Goal: Information Seeking & Learning: Learn about a topic

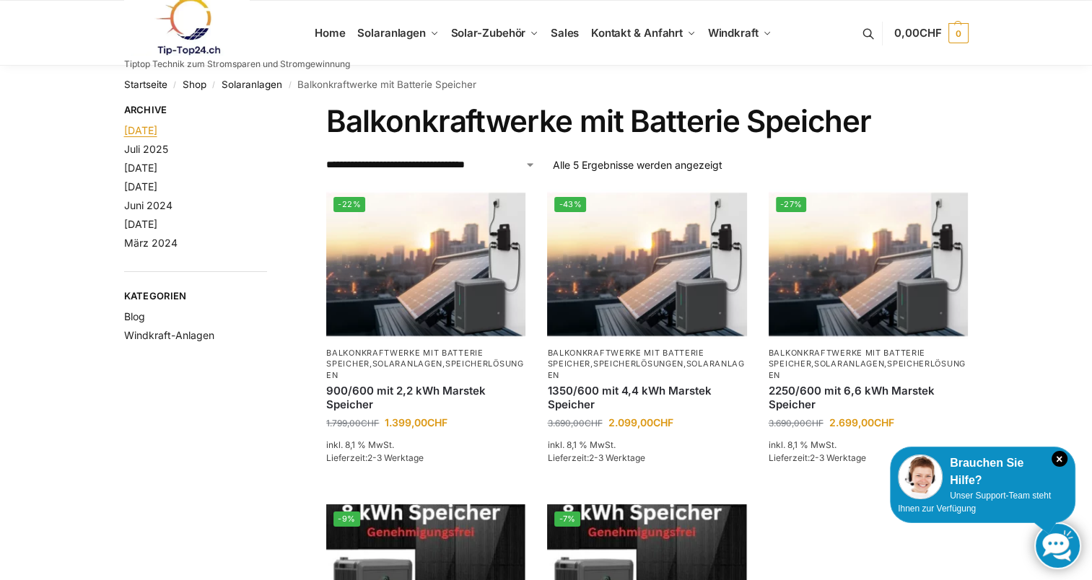
click at [157, 131] on link "August 2025" at bounding box center [140, 130] width 33 height 12
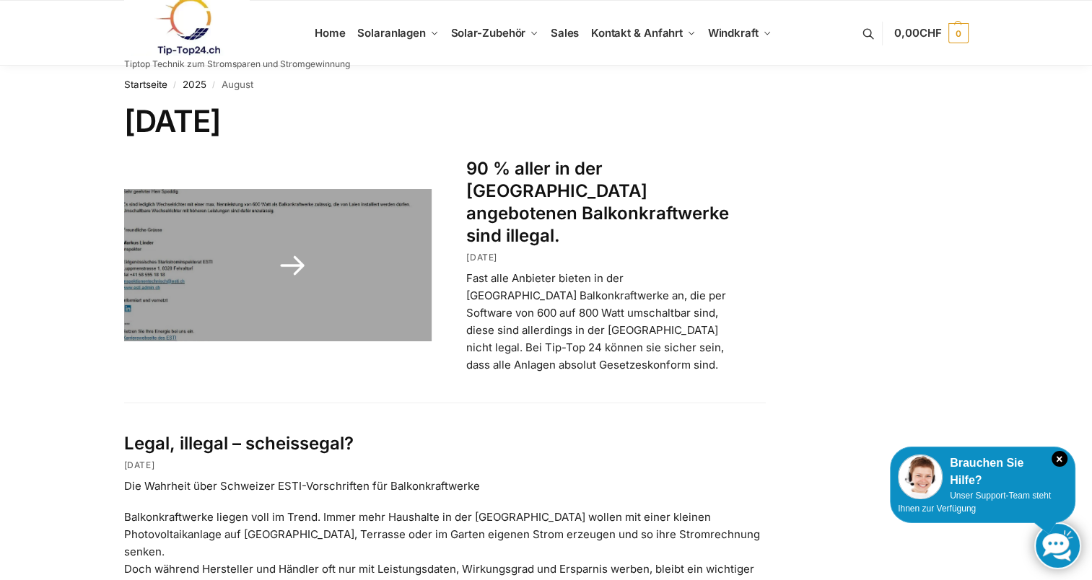
click at [297, 252] on link at bounding box center [278, 265] width 308 height 152
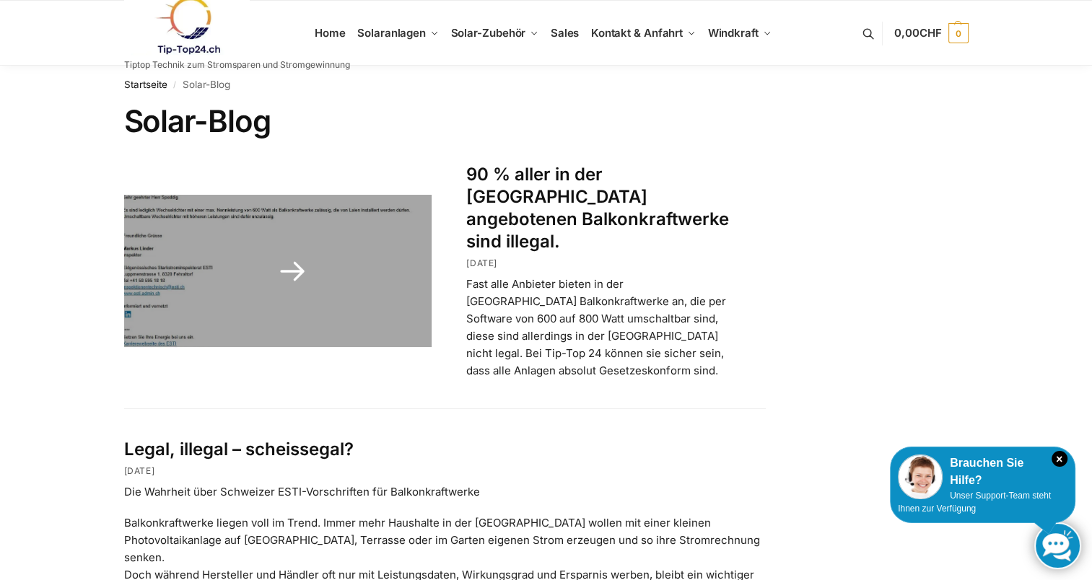
click at [310, 222] on link at bounding box center [278, 271] width 308 height 152
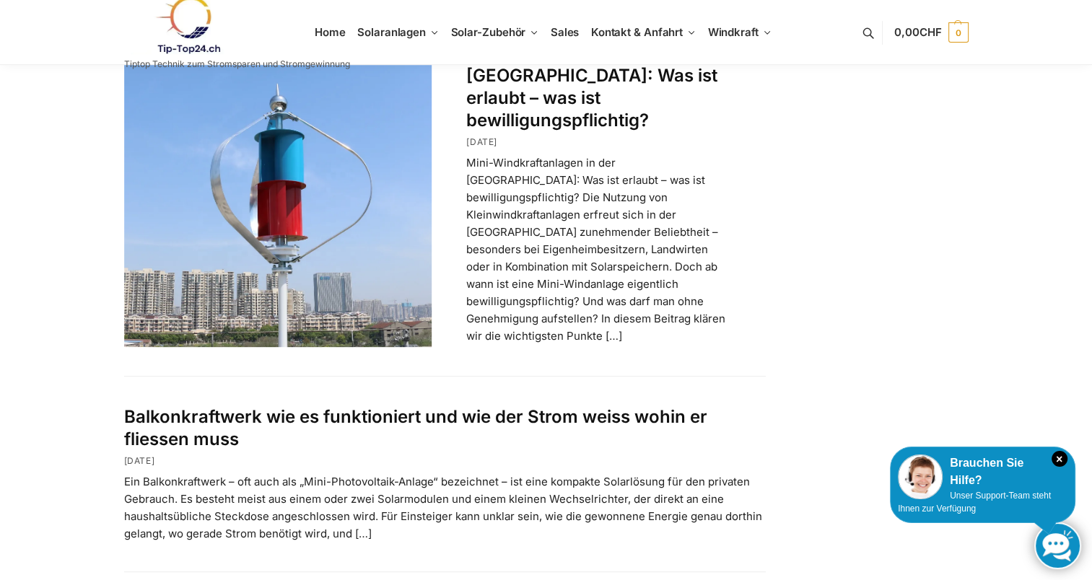
scroll to position [650, 0]
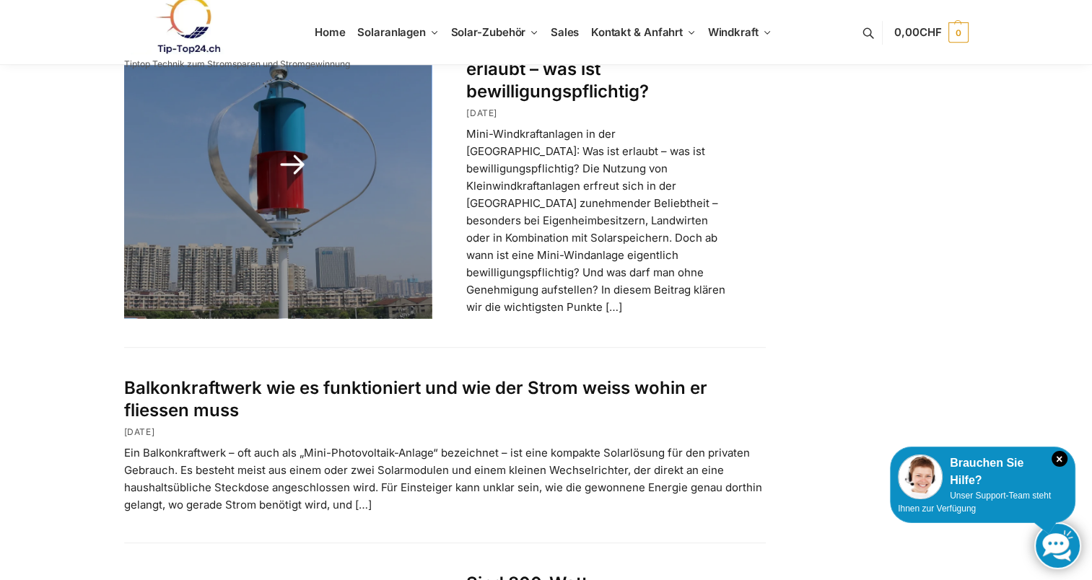
click at [559, 169] on p "Mini-Windkraftanlagen in der Schweiz: Was ist erlaubt – was ist bewilligungspfl…" at bounding box center [598, 221] width 264 height 191
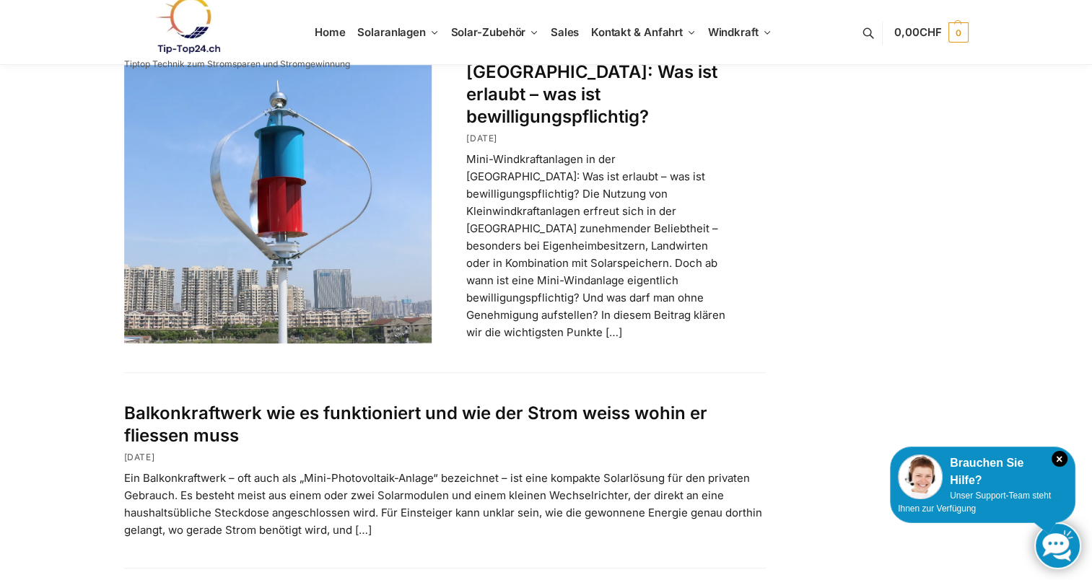
scroll to position [47, 0]
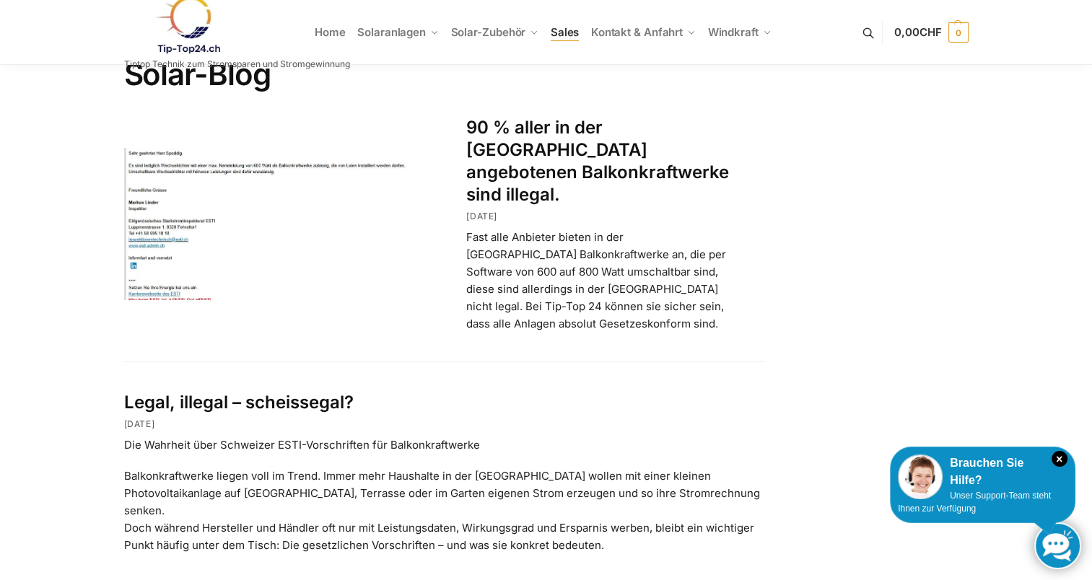
click at [569, 32] on span "Sales" at bounding box center [565, 32] width 29 height 14
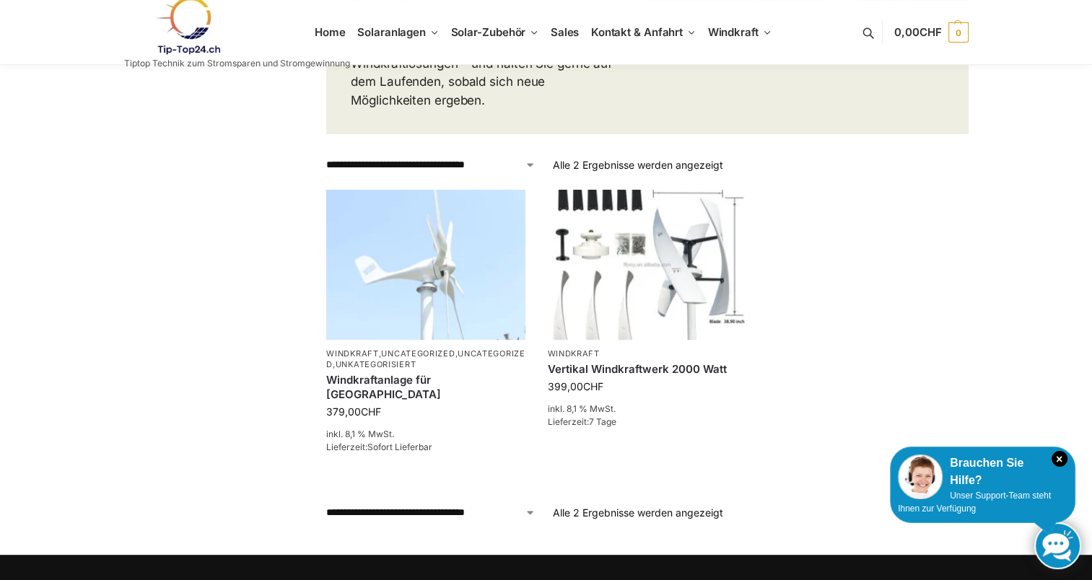
scroll to position [577, 0]
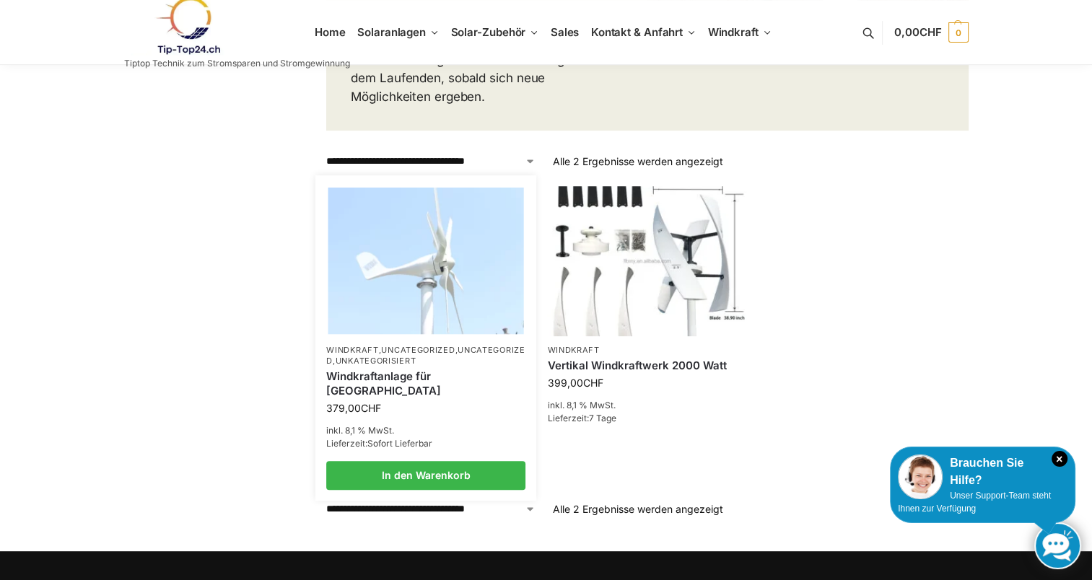
click at [416, 356] on link "Unkategorisiert" at bounding box center [376, 361] width 81 height 10
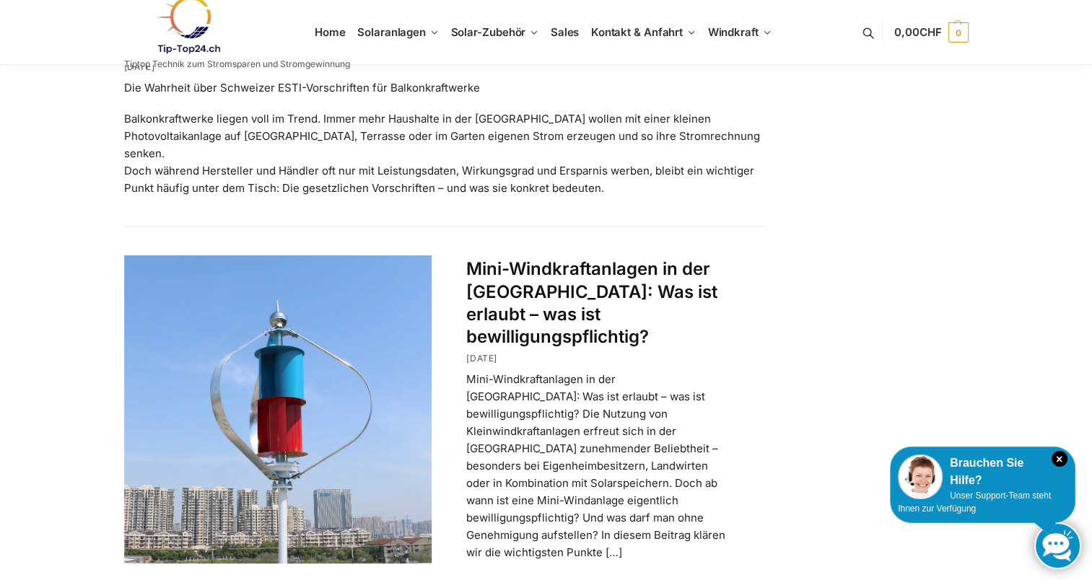
scroll to position [433, 0]
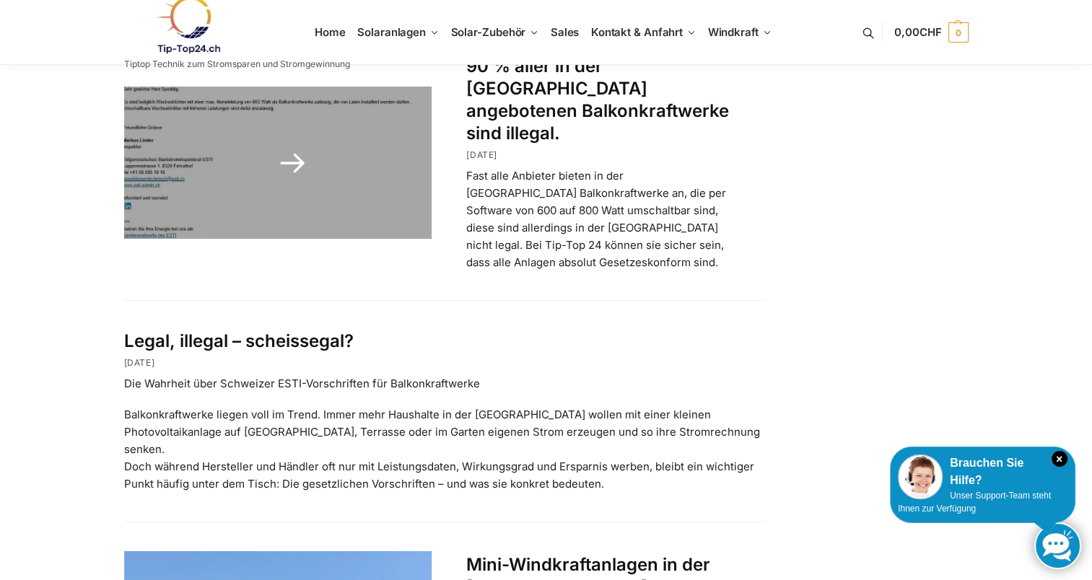
scroll to position [144, 0]
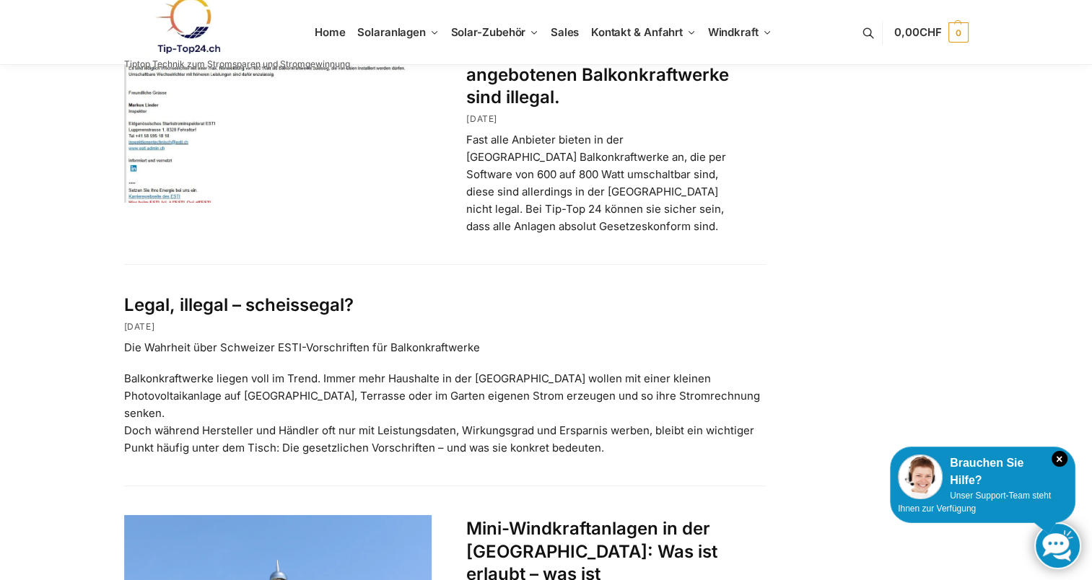
click at [320, 294] on link "Legal, illegal – scheissegal?" at bounding box center [239, 304] width 230 height 21
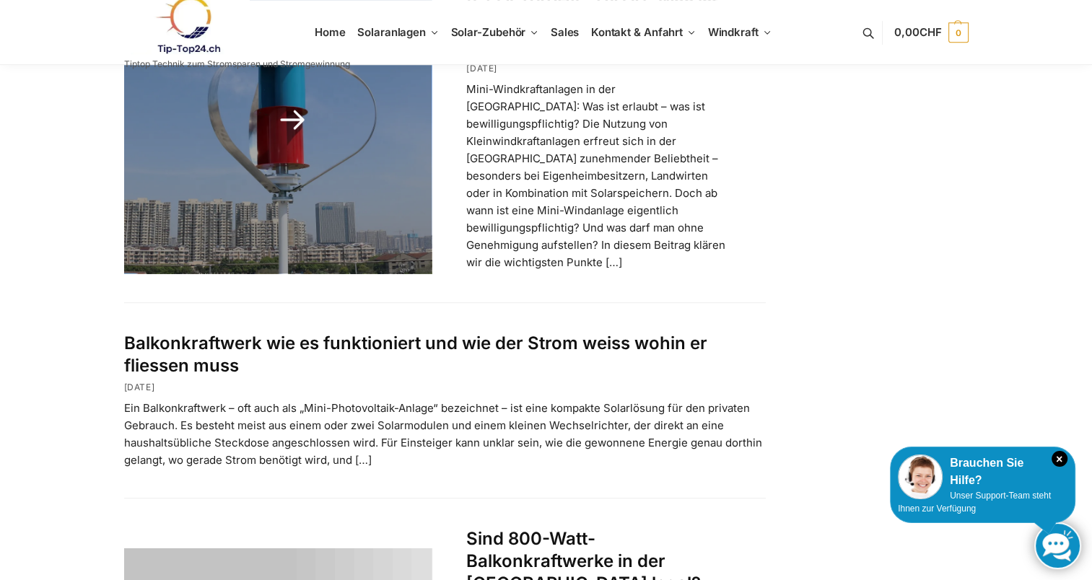
scroll to position [794, 0]
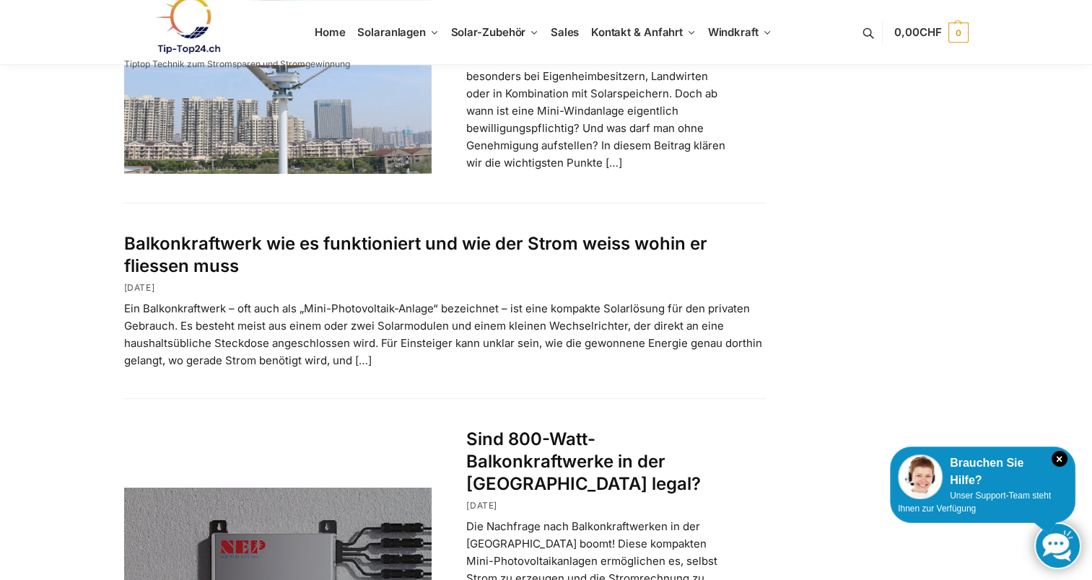
click at [530, 429] on link "Sind 800-Watt-Balkonkraftwerke in der [GEOGRAPHIC_DATA] legal?" at bounding box center [583, 462] width 235 height 66
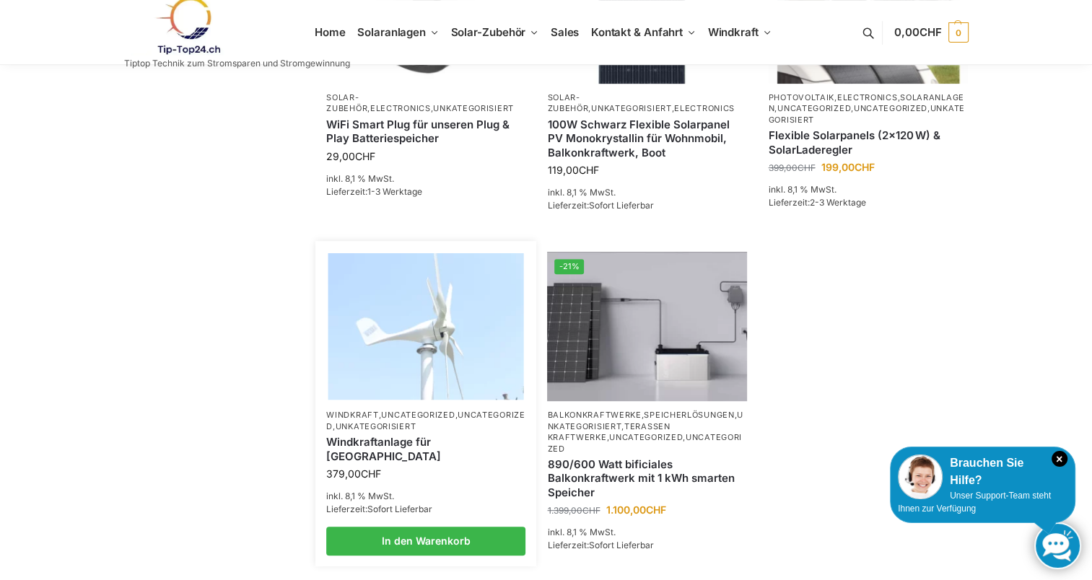
scroll to position [650, 0]
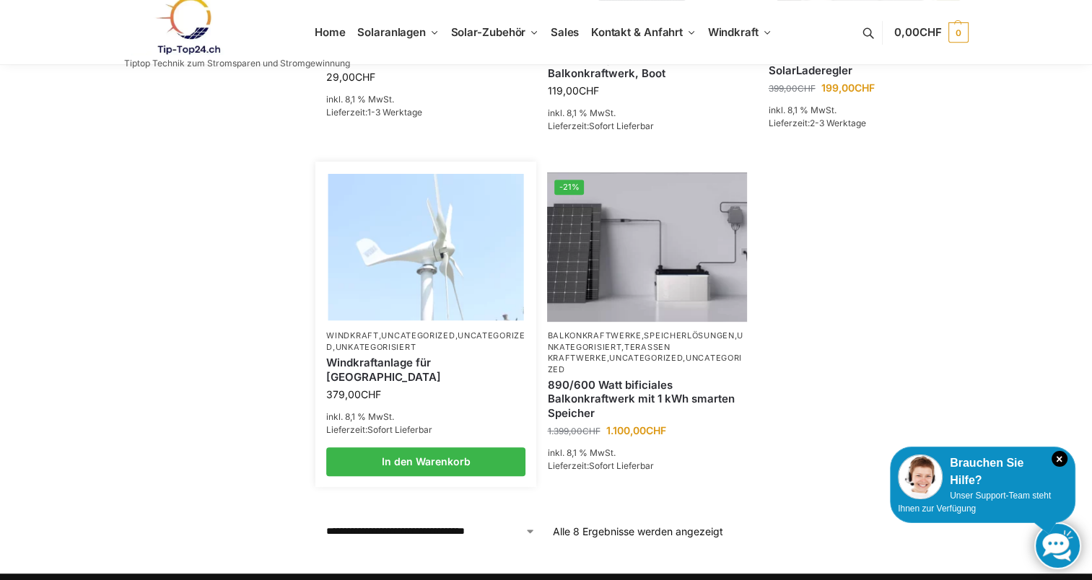
click at [415, 271] on img at bounding box center [426, 247] width 196 height 147
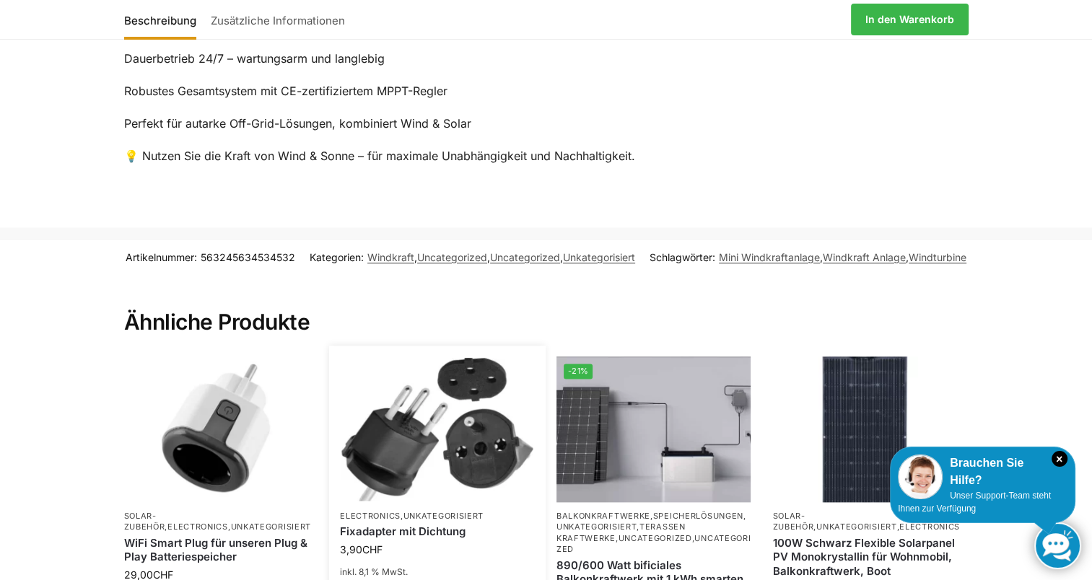
scroll to position [1732, 0]
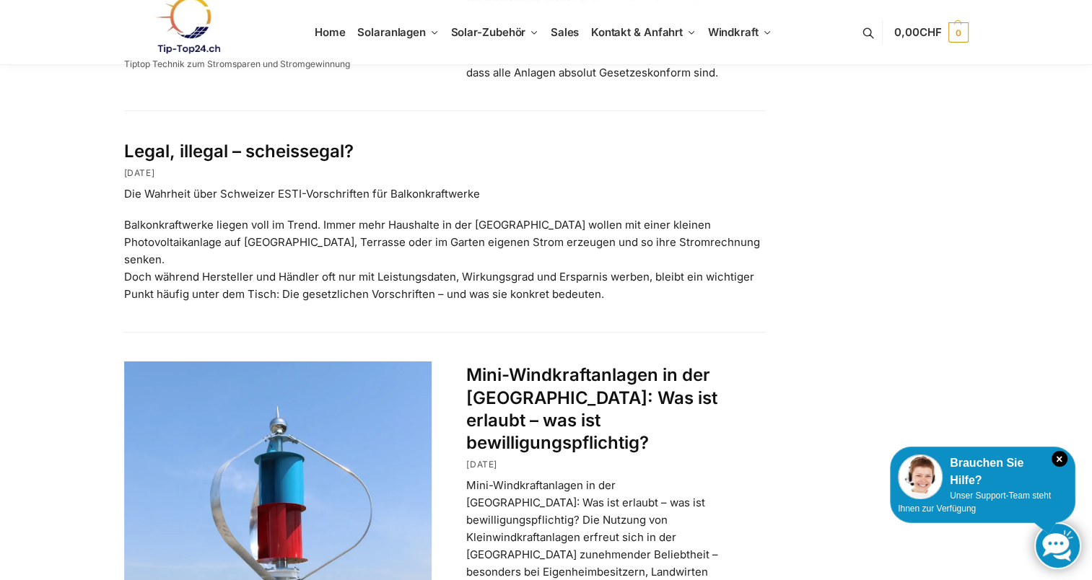
scroll to position [289, 0]
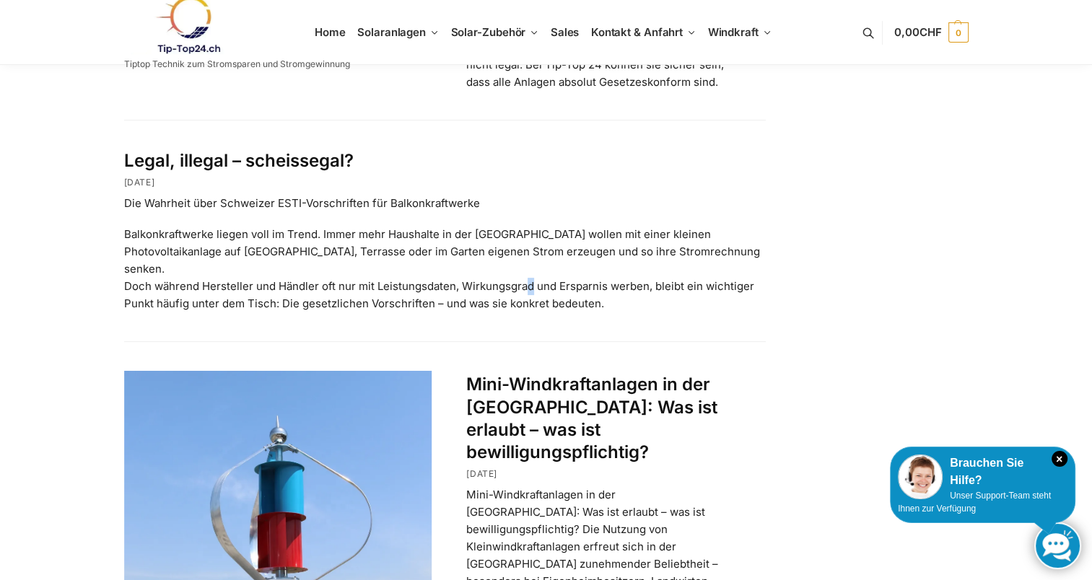
click at [519, 242] on p "Balkonkraftwerke liegen voll im Trend. Immer mehr Haushalte in der [GEOGRAPHIC_…" at bounding box center [445, 269] width 642 height 87
drag, startPoint x: 519, startPoint y: 242, endPoint x: 432, endPoint y: 175, distance: 110.1
click at [432, 195] on p "Die Wahrheit über Schweizer ESTI-Vorschriften für Balkonkraftwerke" at bounding box center [445, 203] width 642 height 17
click at [264, 195] on p "Die Wahrheit über Schweizer ESTI-Vorschriften für Balkonkraftwerke" at bounding box center [445, 203] width 642 height 17
drag, startPoint x: 264, startPoint y: 183, endPoint x: 236, endPoint y: 134, distance: 56.6
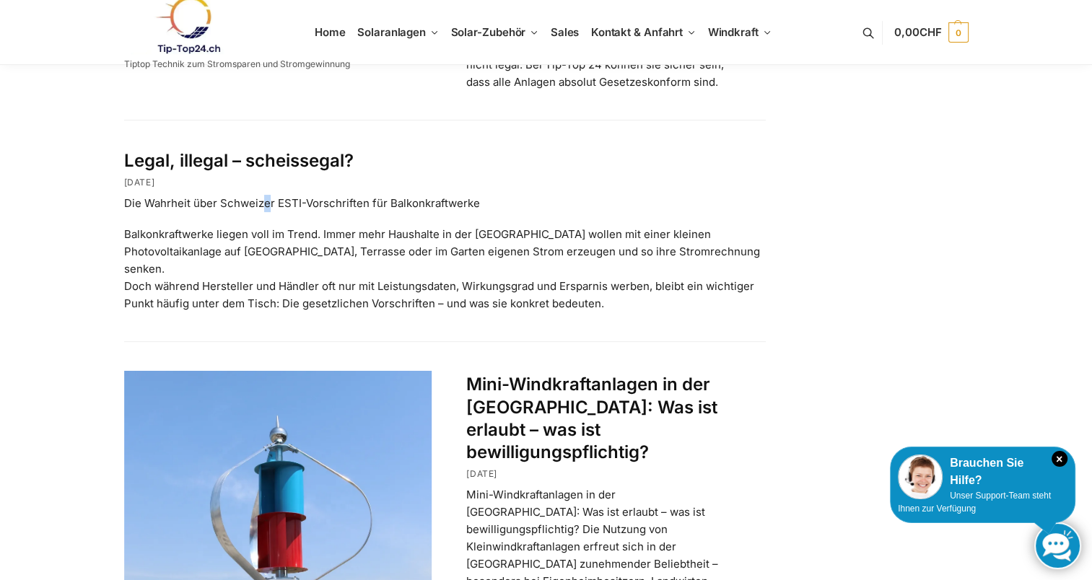
click at [236, 150] on link "Legal, illegal – scheissegal?" at bounding box center [239, 160] width 230 height 21
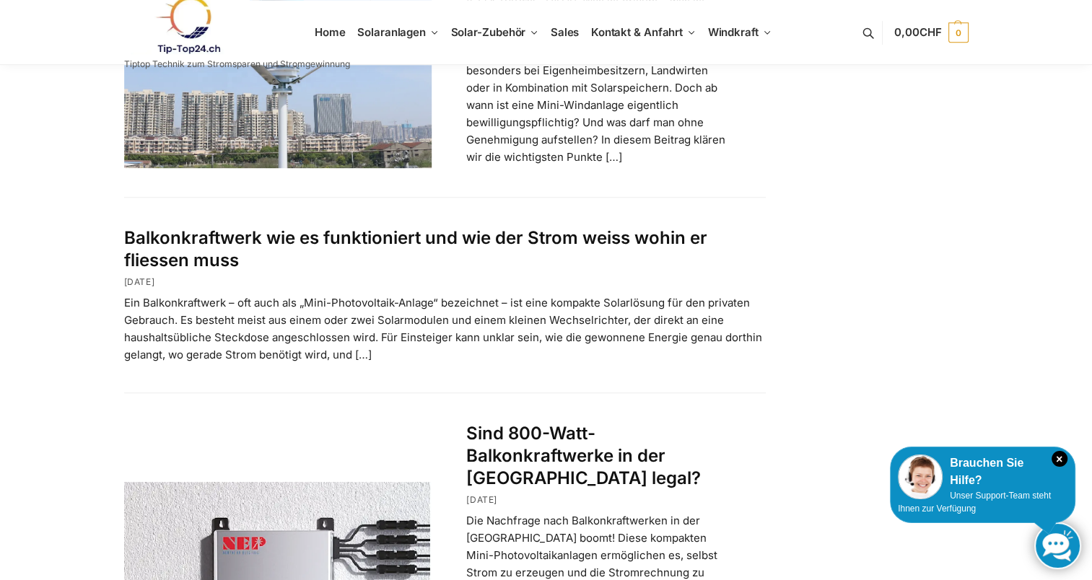
scroll to position [1083, 0]
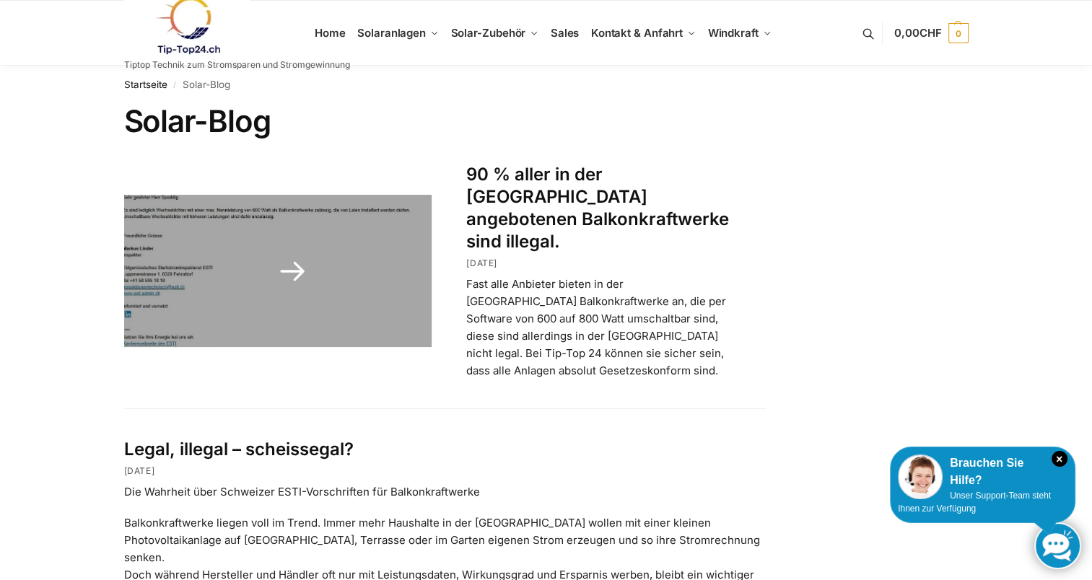
click at [559, 206] on h2 "90 % aller in der Schweiz angebotenen Balkonkraftwerke sind illegal." at bounding box center [598, 208] width 264 height 90
click at [523, 186] on link "90 % aller in der Schweiz angebotenen Balkonkraftwerke sind illegal." at bounding box center [597, 208] width 263 height 89
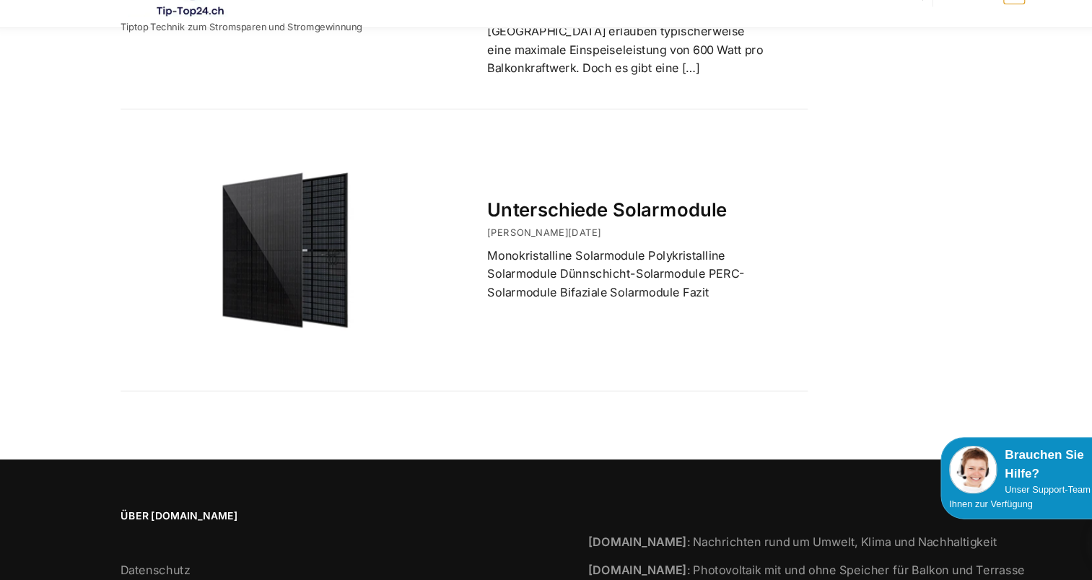
scroll to position [2862, 0]
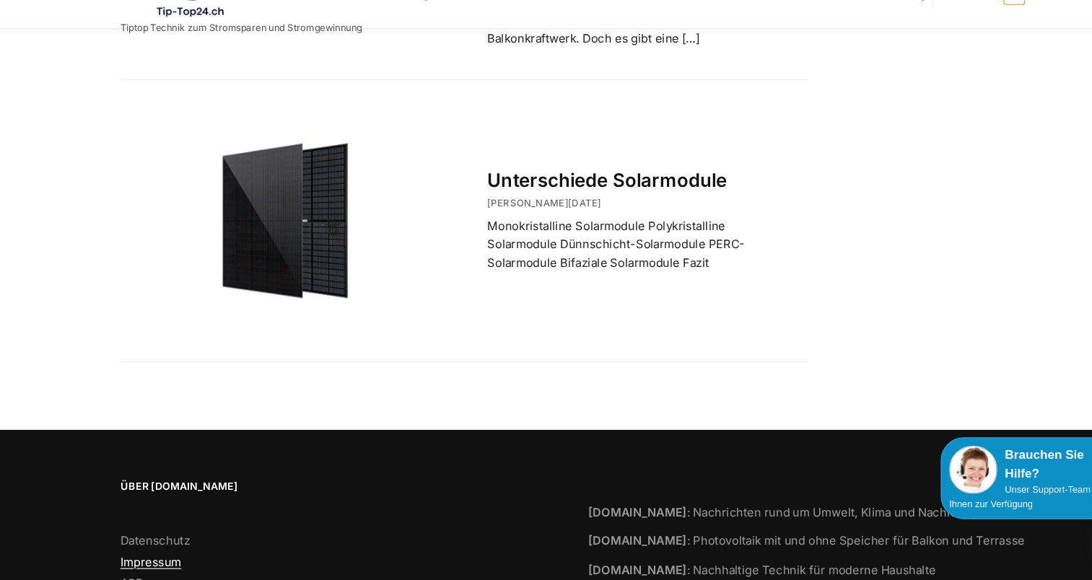
click at [170, 556] on link "Impressum" at bounding box center [152, 563] width 57 height 14
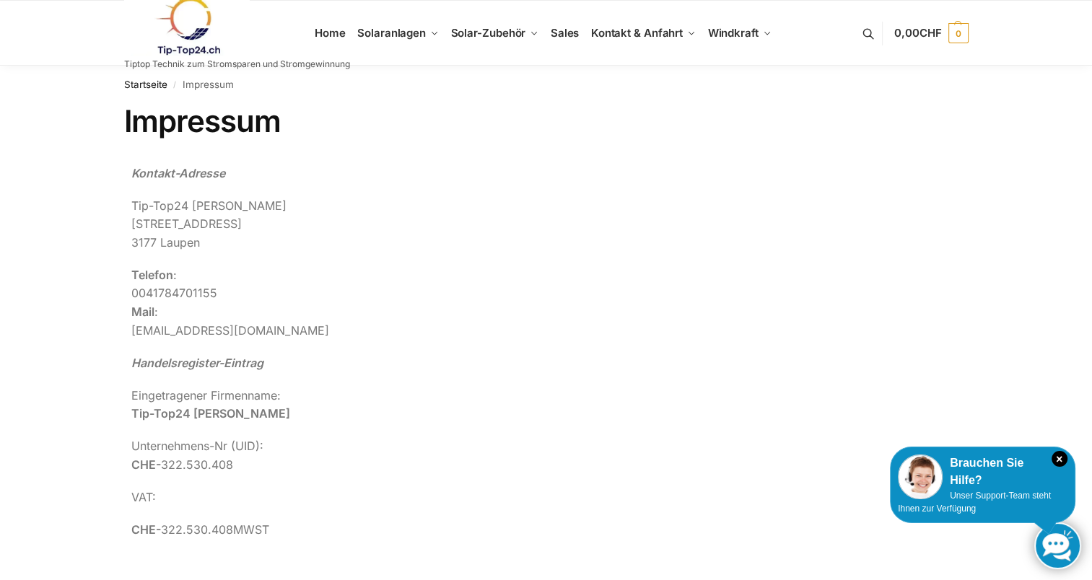
drag, startPoint x: 283, startPoint y: 413, endPoint x: 191, endPoint y: 416, distance: 92.4
click at [191, 416] on p "Eingetragener Firmenname: Tip-Top24 Rupert Spoddig" at bounding box center [444, 405] width 627 height 37
drag, startPoint x: 191, startPoint y: 416, endPoint x: 200, endPoint y: 416, distance: 9.4
copy strong "Rupert Spoddig"
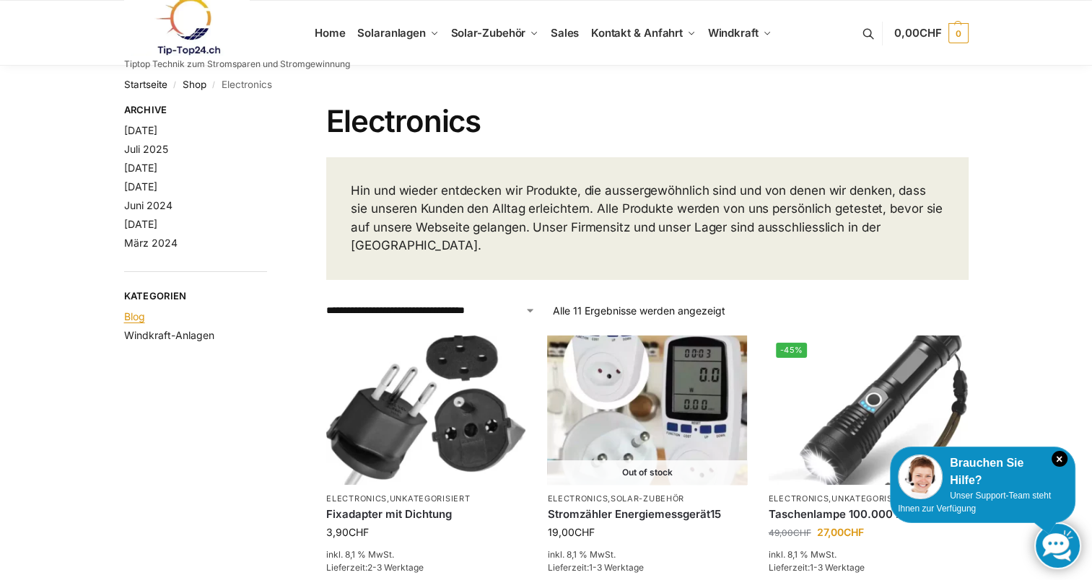
click at [136, 317] on link "Blog" at bounding box center [134, 316] width 21 height 12
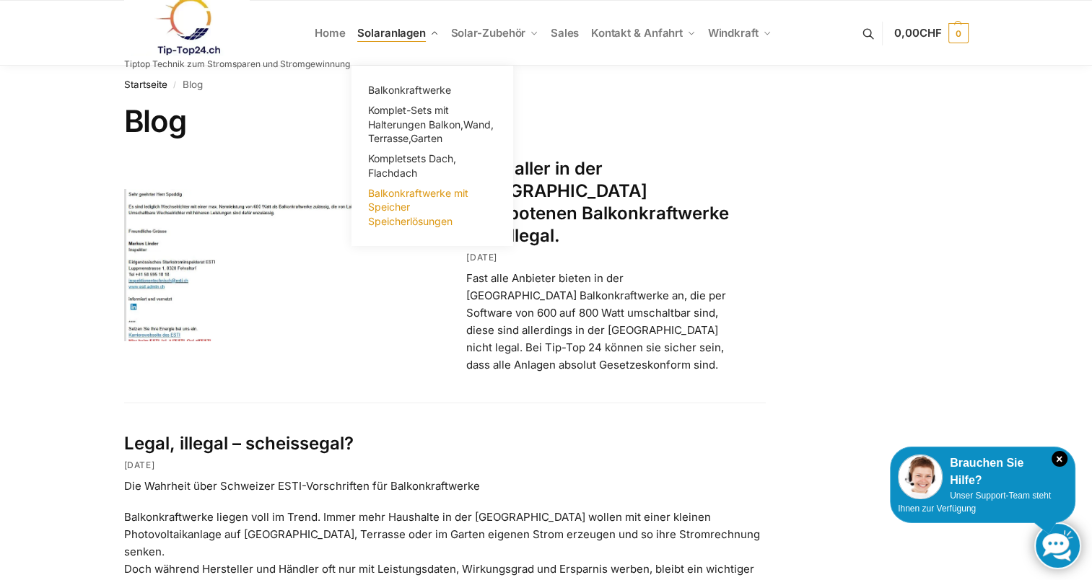
click at [416, 198] on span "Balkonkraftwerke mit Speicher Speicherlösungen" at bounding box center [418, 207] width 100 height 40
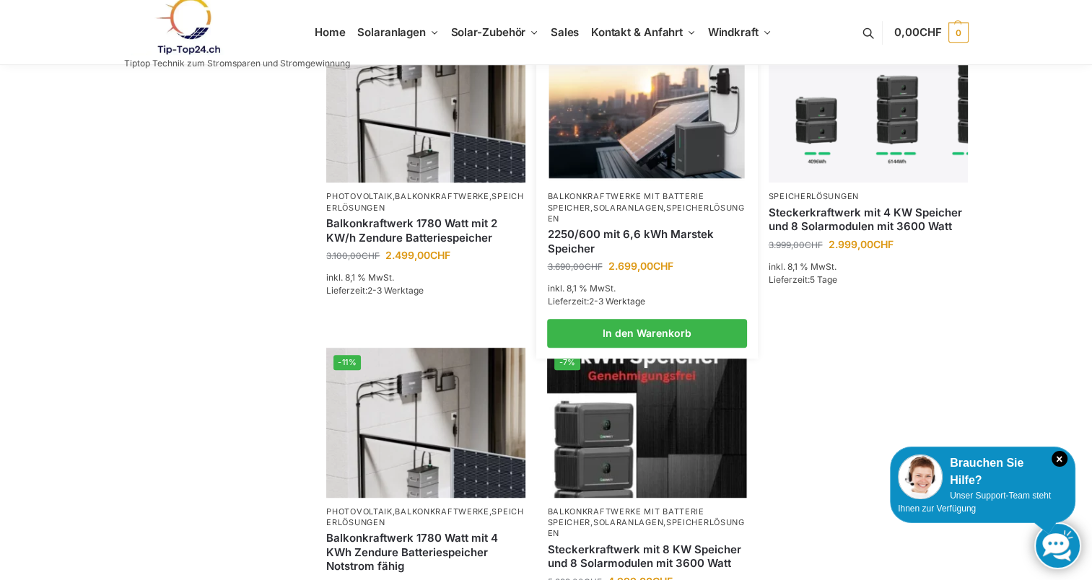
scroll to position [794, 0]
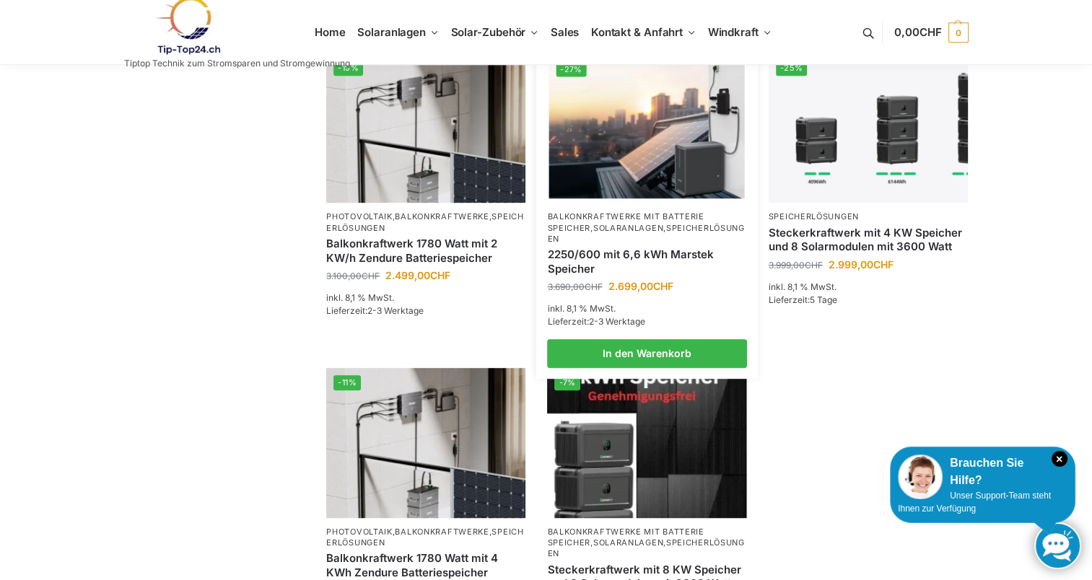
click at [651, 248] on link "2250/600 mit 6,6 kWh Marstek Speicher" at bounding box center [646, 262] width 199 height 28
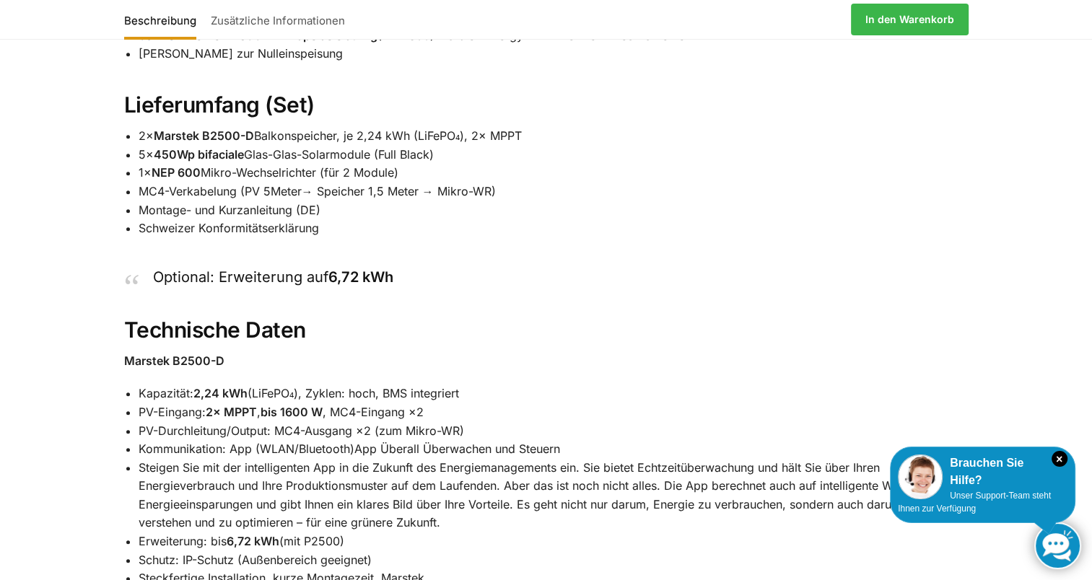
scroll to position [1155, 0]
